Goal: Task Accomplishment & Management: Complete application form

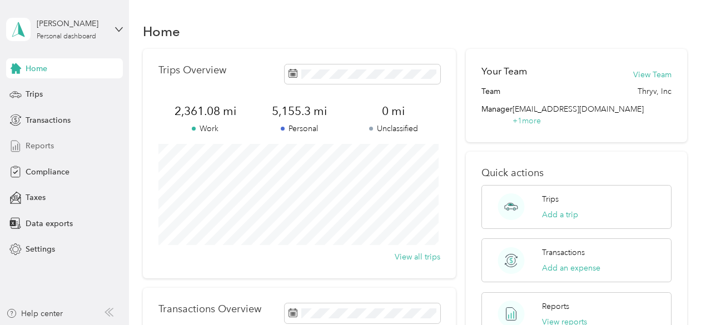
click at [37, 151] on span "Reports" at bounding box center [40, 146] width 28 height 12
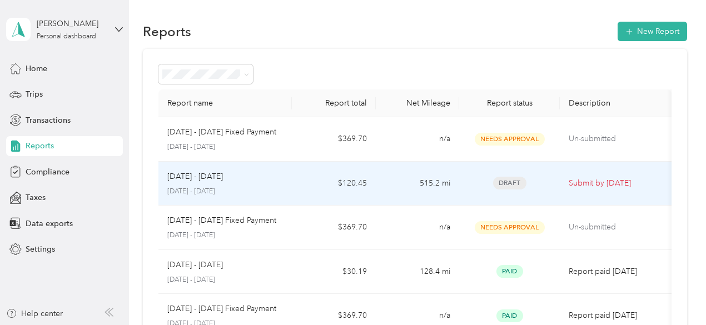
click at [190, 180] on p "[DATE] - [DATE]" at bounding box center [195, 177] width 56 height 12
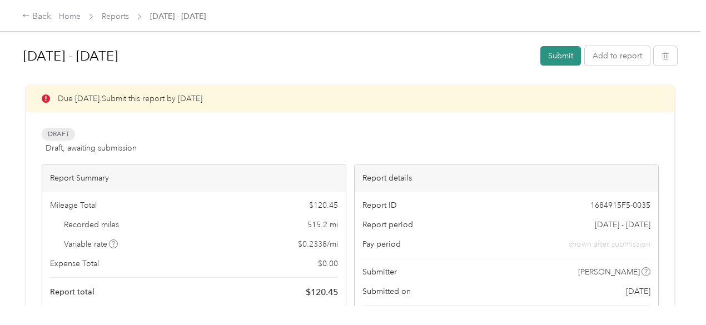
click at [551, 57] on button "Submit" at bounding box center [560, 55] width 41 height 19
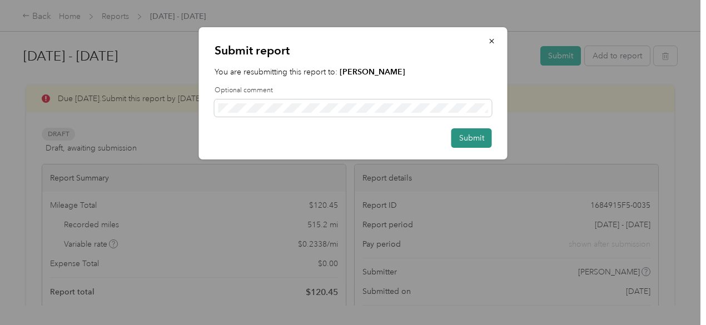
click at [475, 139] on button "Submit" at bounding box center [471, 137] width 41 height 19
